Goal: Task Accomplishment & Management: Complete application form

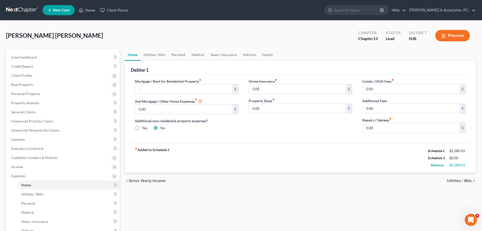
click at [18, 8] on link at bounding box center [22, 10] width 32 height 9
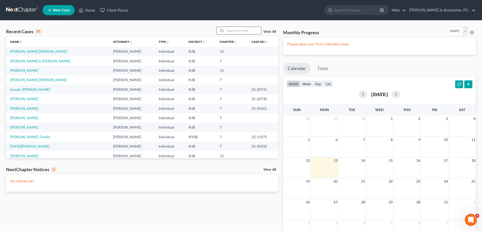
drag, startPoint x: 252, startPoint y: 28, endPoint x: 222, endPoint y: 38, distance: 32.2
click at [252, 28] on input "search" at bounding box center [243, 30] width 35 height 7
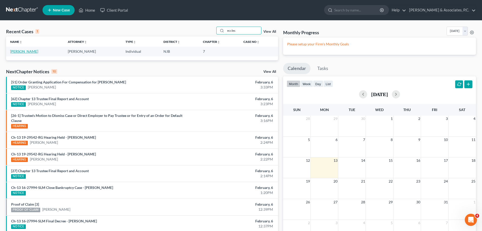
type input "eccles"
click at [26, 50] on link "Eccles, Mary" at bounding box center [24, 51] width 28 height 4
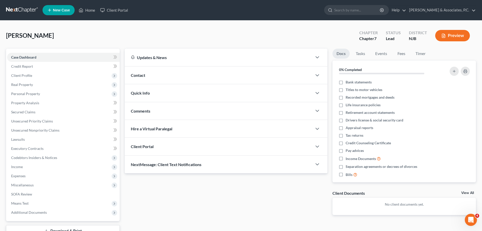
drag, startPoint x: 11, startPoint y: 7, endPoint x: 17, endPoint y: 11, distance: 7.4
click at [11, 7] on link at bounding box center [22, 10] width 32 height 9
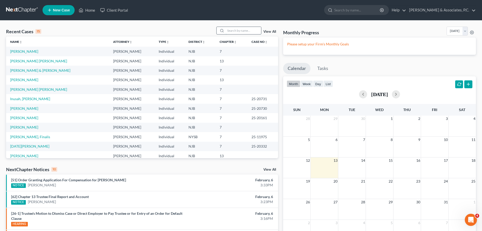
click at [235, 30] on input "search" at bounding box center [243, 30] width 35 height 7
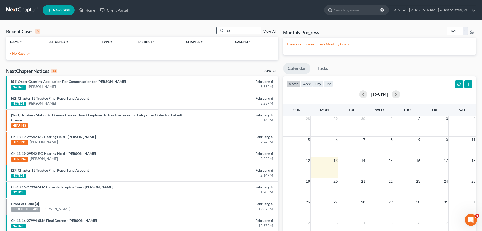
type input "s"
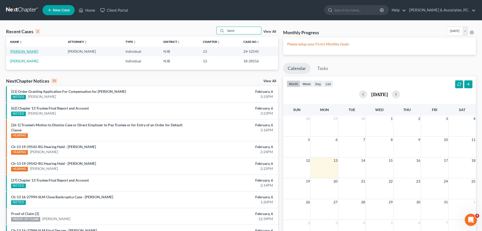
type input "Samir"
click at [21, 52] on link "[PERSON_NAME]" at bounding box center [24, 51] width 28 height 4
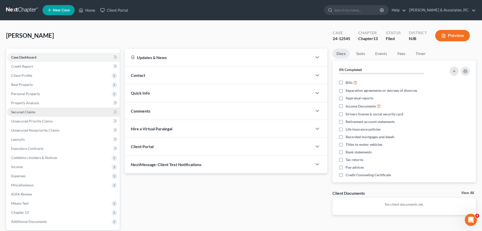
drag, startPoint x: 26, startPoint y: 113, endPoint x: 66, endPoint y: 113, distance: 40.0
click at [26, 113] on span "Secured Claims" at bounding box center [23, 112] width 24 height 4
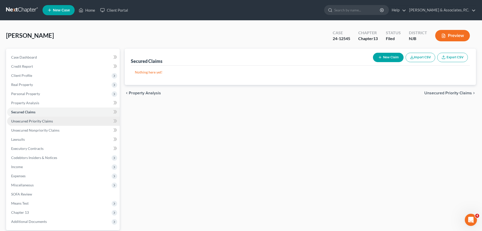
click at [56, 119] on link "Unsecured Priority Claims" at bounding box center [63, 120] width 113 height 9
click at [430, 93] on span "Unsecured Nonpriority Claims" at bounding box center [444, 93] width 55 height 4
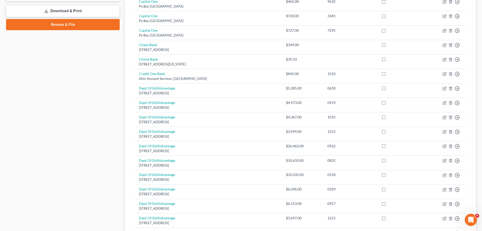
scroll to position [1, 0]
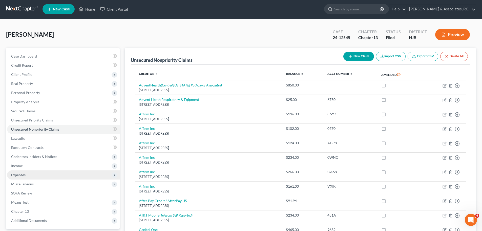
drag, startPoint x: 22, startPoint y: 175, endPoint x: 31, endPoint y: 175, distance: 9.6
click at [22, 175] on span "Expenses" at bounding box center [18, 174] width 14 height 4
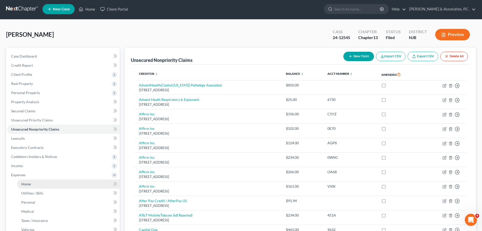
click at [33, 186] on link "Home" at bounding box center [68, 183] width 102 height 9
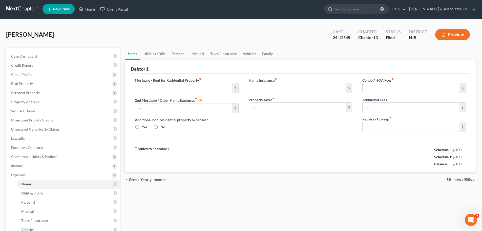
type input "600.00"
type input "0.00"
radio input "true"
type input "0.00"
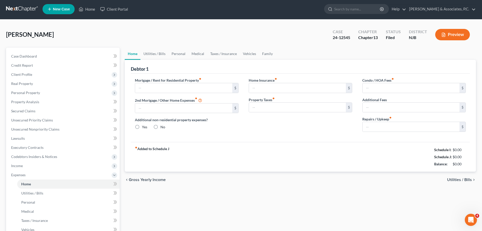
type input "0.00"
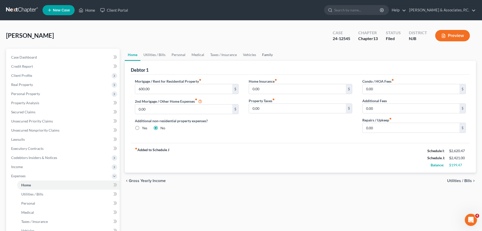
click at [263, 54] on link "Family" at bounding box center [267, 55] width 17 height 12
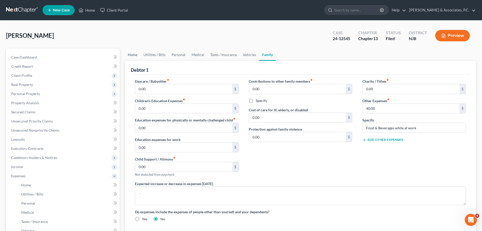
click at [134, 53] on link "Home" at bounding box center [133, 55] width 16 height 12
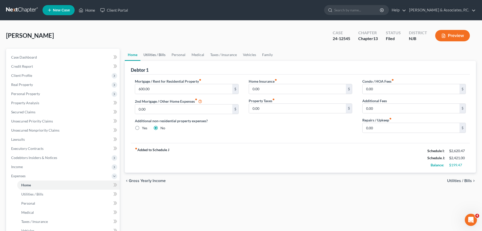
click at [154, 54] on link "Utilities / Bills" at bounding box center [154, 55] width 28 height 12
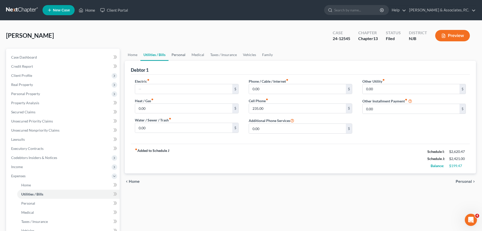
click at [178, 53] on link "Personal" at bounding box center [179, 55] width 20 height 12
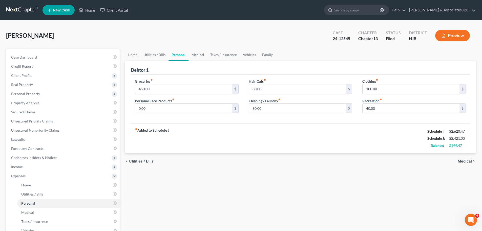
click at [198, 52] on link "Medical" at bounding box center [198, 55] width 19 height 12
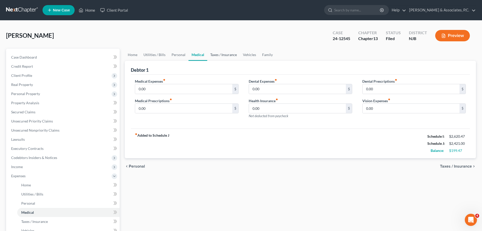
click at [218, 55] on link "Taxes / Insurance" at bounding box center [223, 55] width 33 height 12
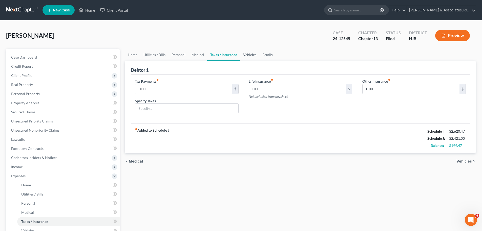
click at [245, 54] on link "Vehicles" at bounding box center [249, 55] width 19 height 12
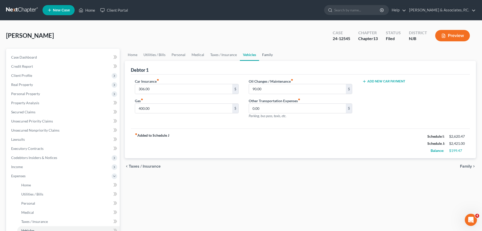
click at [269, 55] on link "Family" at bounding box center [267, 55] width 17 height 12
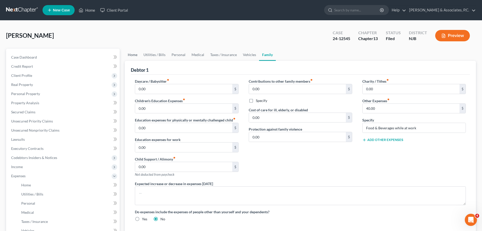
click at [132, 56] on link "Home" at bounding box center [133, 55] width 16 height 12
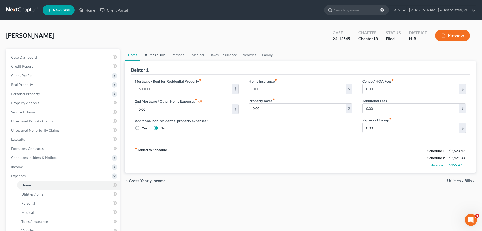
click at [153, 55] on link "Utilities / Bills" at bounding box center [154, 55] width 28 height 12
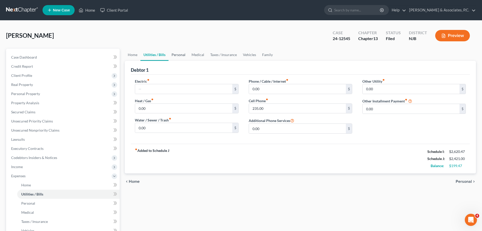
click at [182, 53] on link "Personal" at bounding box center [179, 55] width 20 height 12
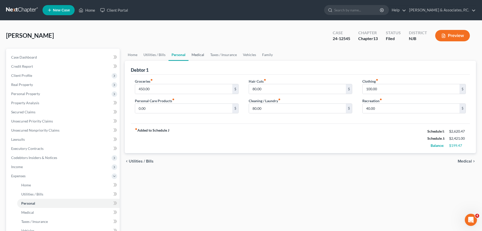
click at [203, 53] on link "Medical" at bounding box center [198, 55] width 19 height 12
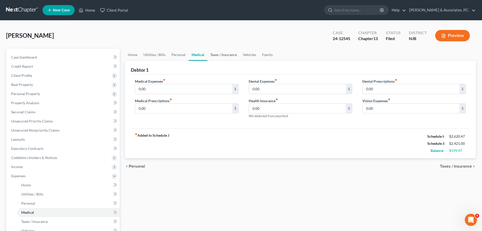
click at [222, 53] on link "Taxes / Insurance" at bounding box center [223, 55] width 33 height 12
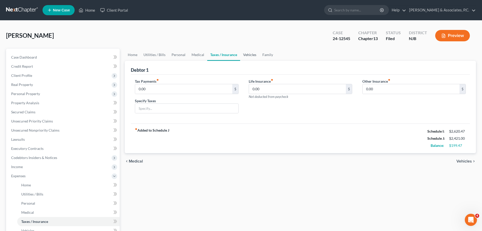
click at [248, 52] on link "Vehicles" at bounding box center [249, 55] width 19 height 12
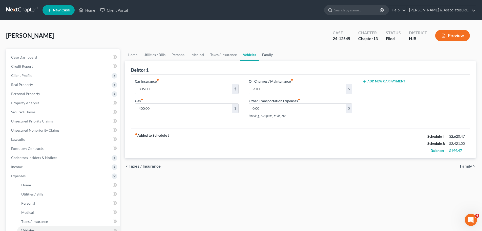
click at [263, 52] on link "Family" at bounding box center [267, 55] width 17 height 12
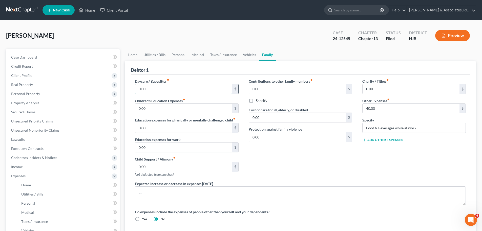
click at [167, 89] on input "0.00" at bounding box center [183, 89] width 97 height 10
click at [134, 54] on link "Home" at bounding box center [133, 55] width 16 height 12
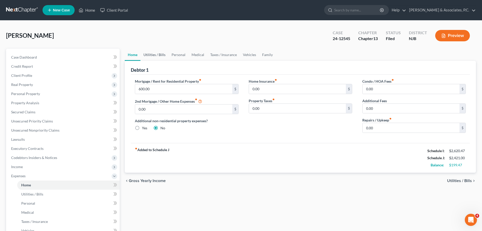
click at [158, 55] on link "Utilities / Bills" at bounding box center [154, 55] width 28 height 12
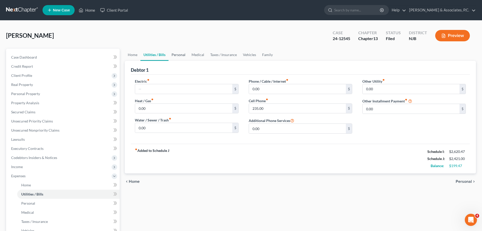
click at [176, 54] on link "Personal" at bounding box center [179, 55] width 20 height 12
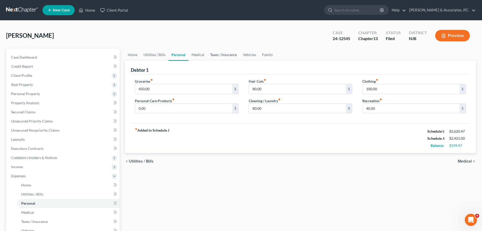
click at [216, 55] on link "Taxes / Insurance" at bounding box center [223, 55] width 33 height 12
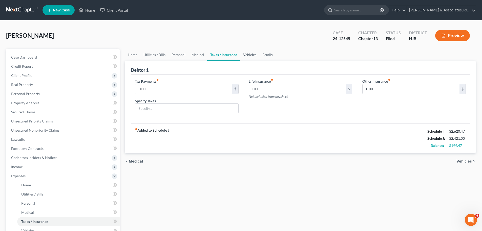
click at [243, 55] on link "Vehicles" at bounding box center [249, 55] width 19 height 12
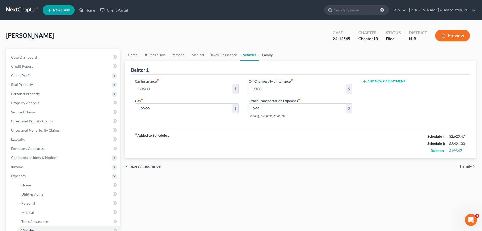
click at [265, 53] on link "Family" at bounding box center [267, 55] width 17 height 12
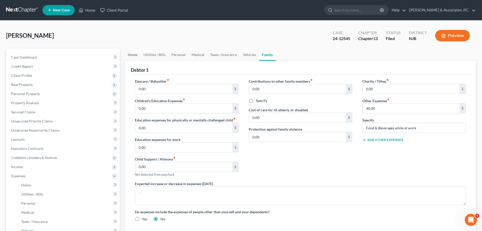
click at [133, 54] on link "Home" at bounding box center [133, 55] width 16 height 12
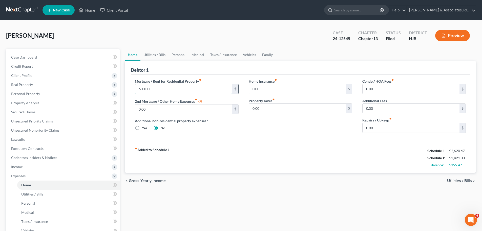
click at [160, 90] on input "600.00" at bounding box center [183, 89] width 97 height 10
click at [264, 54] on link "Family" at bounding box center [267, 55] width 17 height 12
